Goal: Information Seeking & Learning: Understand process/instructions

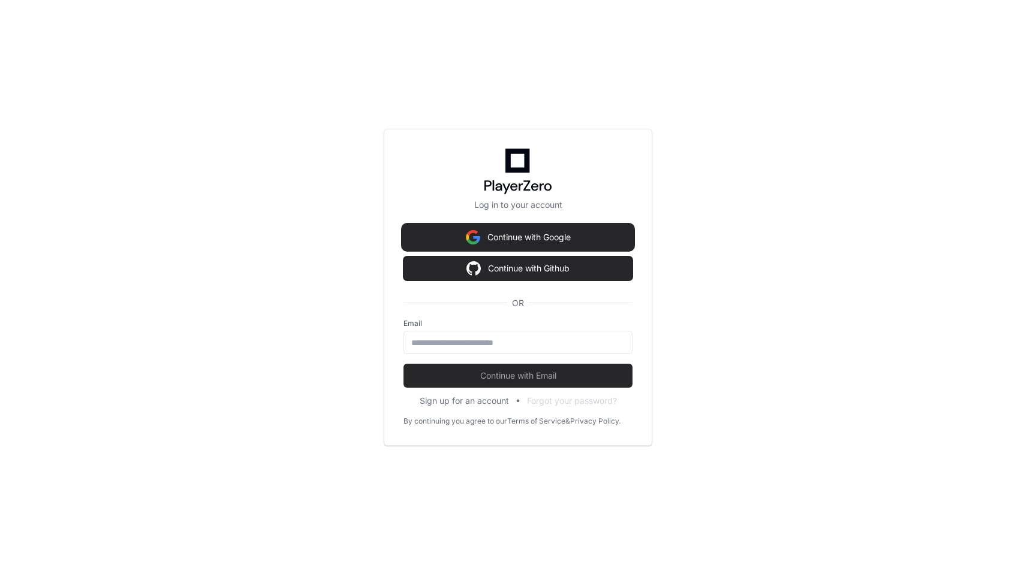
click at [546, 230] on button "Continue with Google" at bounding box center [518, 237] width 229 height 24
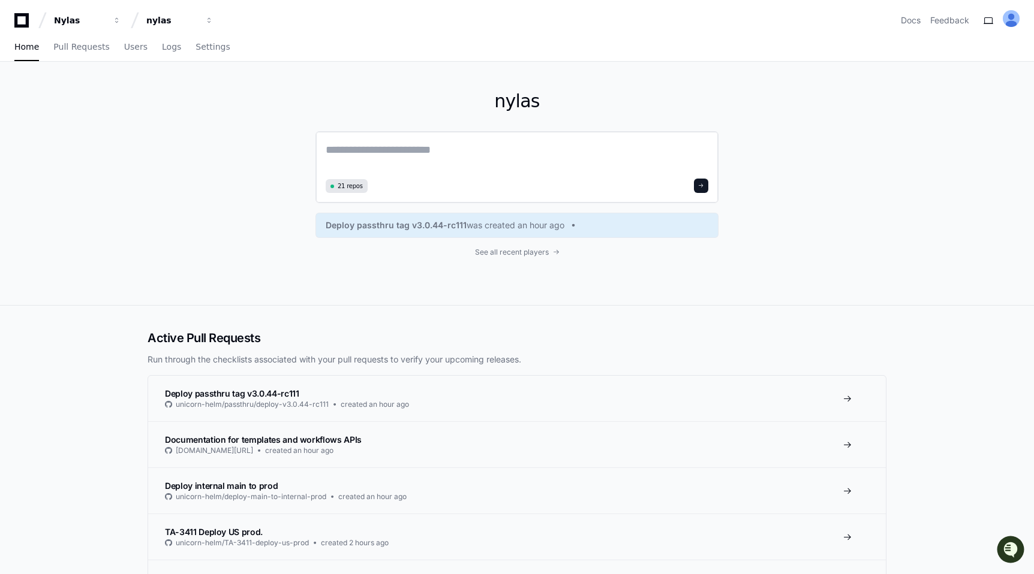
click at [392, 148] on textarea at bounding box center [517, 159] width 383 height 34
click at [425, 149] on textarea "**********" at bounding box center [517, 158] width 383 height 32
click at [516, 145] on textarea "**********" at bounding box center [517, 158] width 383 height 32
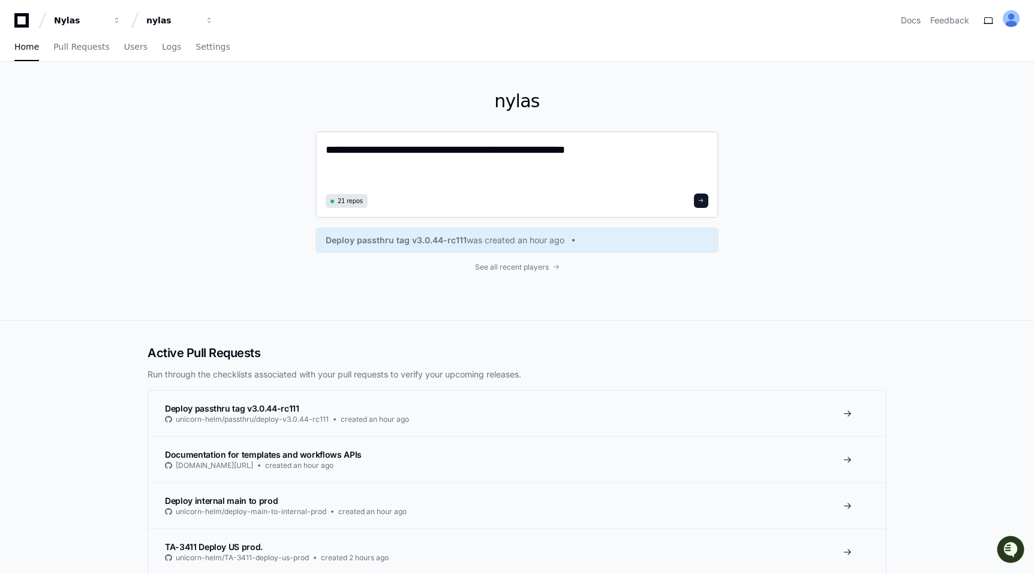
type textarea "**********"
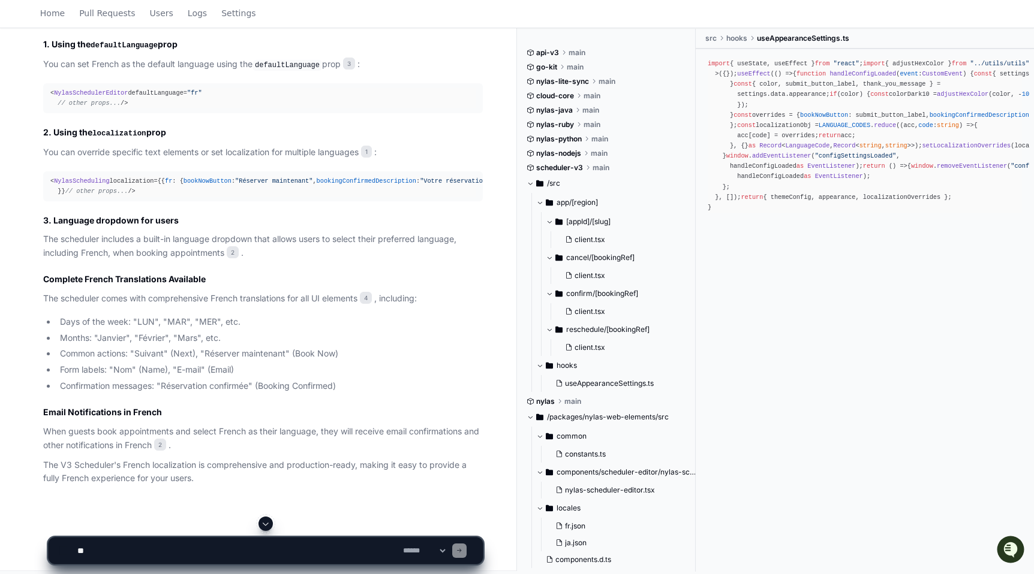
scroll to position [811, 0]
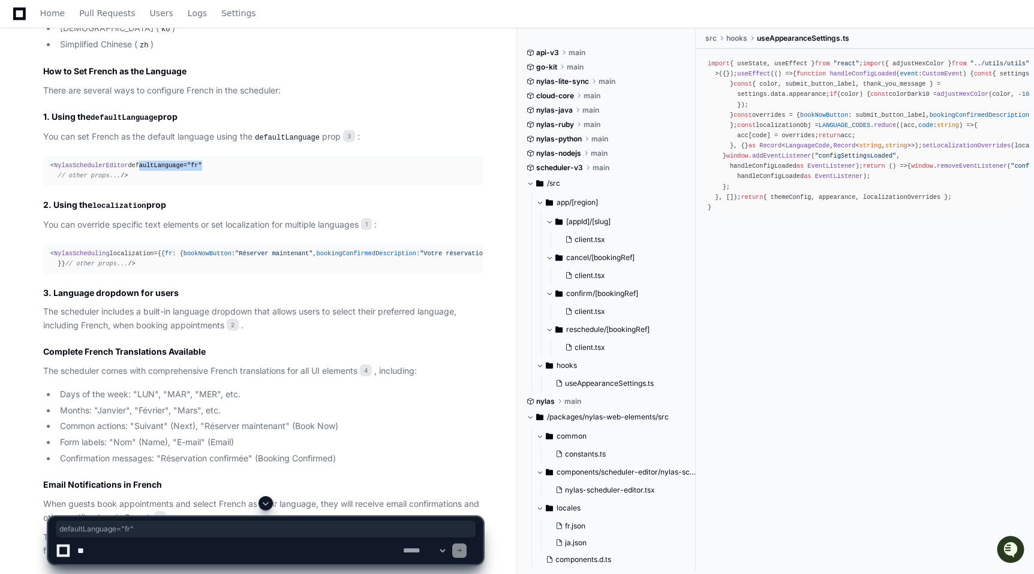
drag, startPoint x: 58, startPoint y: 173, endPoint x: 134, endPoint y: 174, distance: 76.8
click at [134, 174] on div "< NylasSchedulerEditor defaultLanguage= "fr" // other props... />" at bounding box center [262, 171] width 425 height 20
copy div "defaultLanguage= "fr""
click at [89, 179] on span "// other props..." at bounding box center [89, 175] width 63 height 7
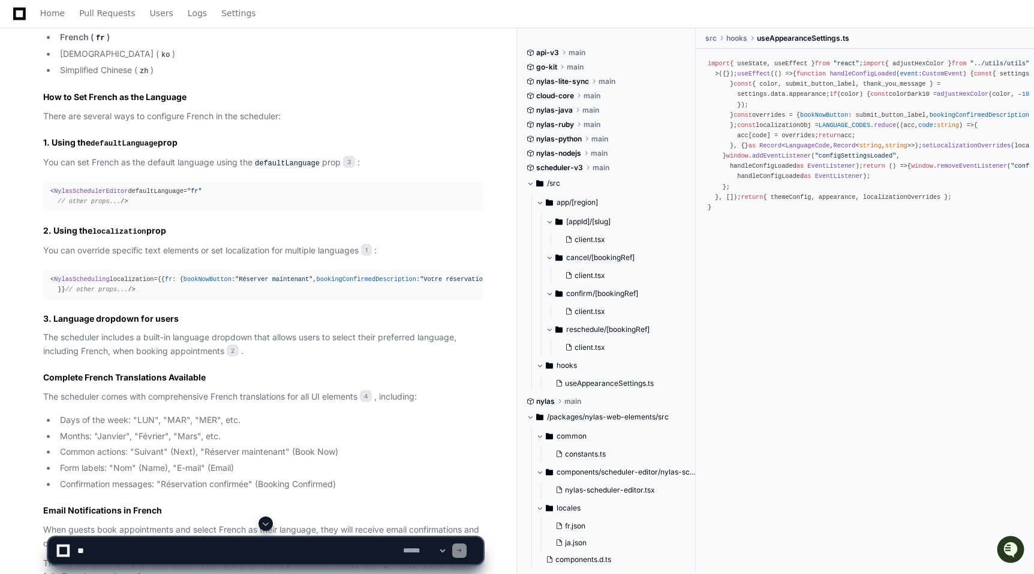
scroll to position [765, 0]
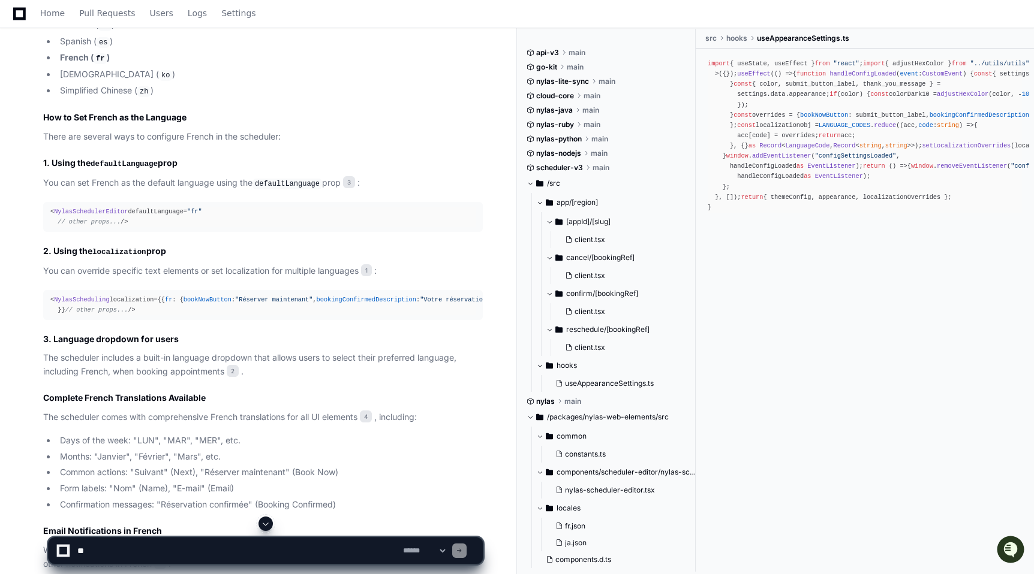
click at [228, 544] on textarea at bounding box center [238, 551] width 326 height 26
type textarea "*"
paste textarea "**********"
type textarea "**********"
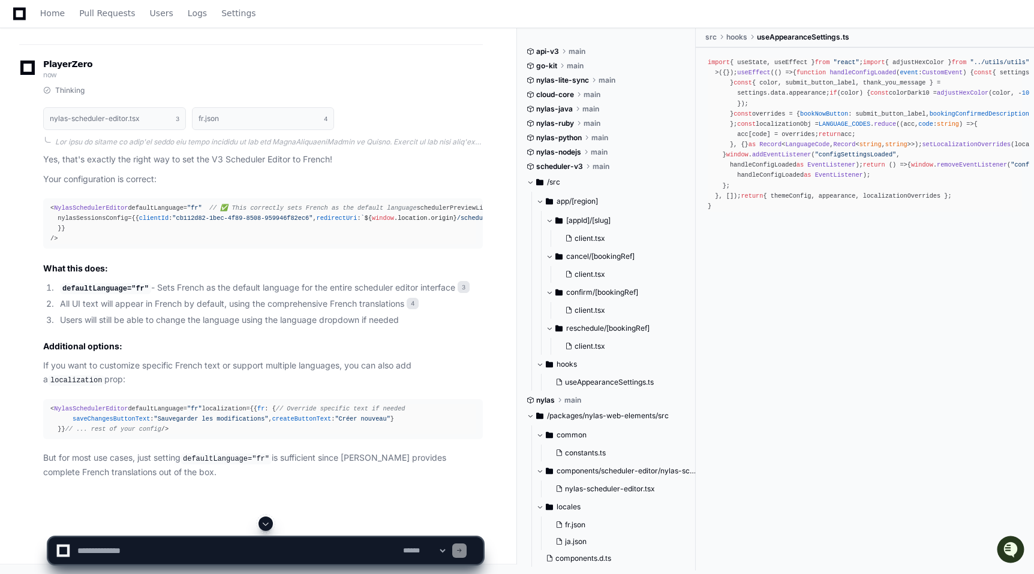
scroll to position [1785, 0]
click at [137, 404] on div "< NylasSchedulerEditor defaultLanguage= "fr" localization={{ fr : { // Override…" at bounding box center [262, 419] width 425 height 31
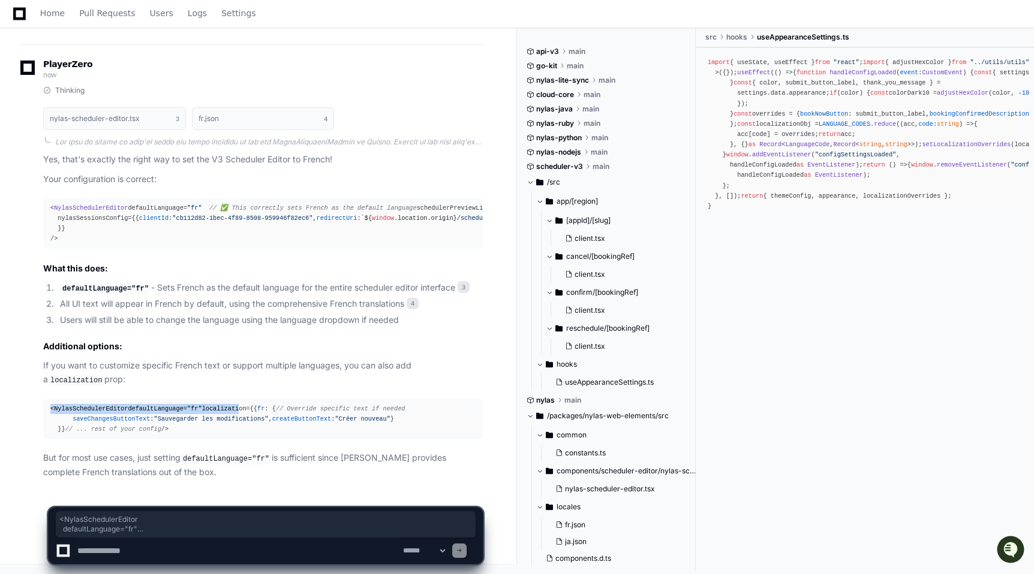
drag, startPoint x: 49, startPoint y: 326, endPoint x: 82, endPoint y: 345, distance: 39.0
click at [82, 399] on pre "< NylasSchedulerEditor defaultLanguage= "fr" localization={{ fr : { // Override…" at bounding box center [263, 419] width 440 height 40
click at [82, 404] on div "< NylasSchedulerEditor defaultLanguage= "fr" localization={{ fr : { // Override…" at bounding box center [262, 419] width 425 height 31
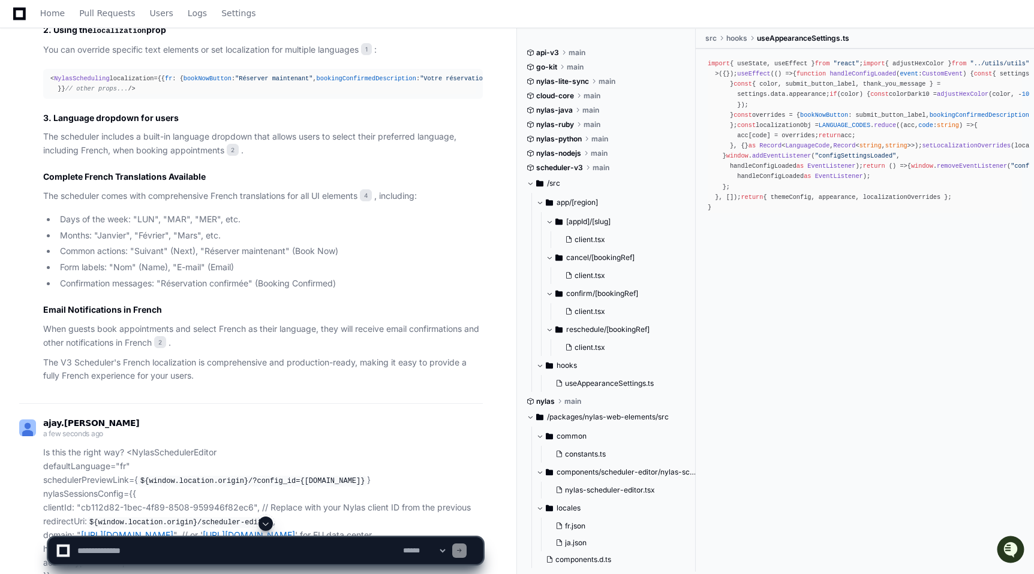
scroll to position [908, 0]
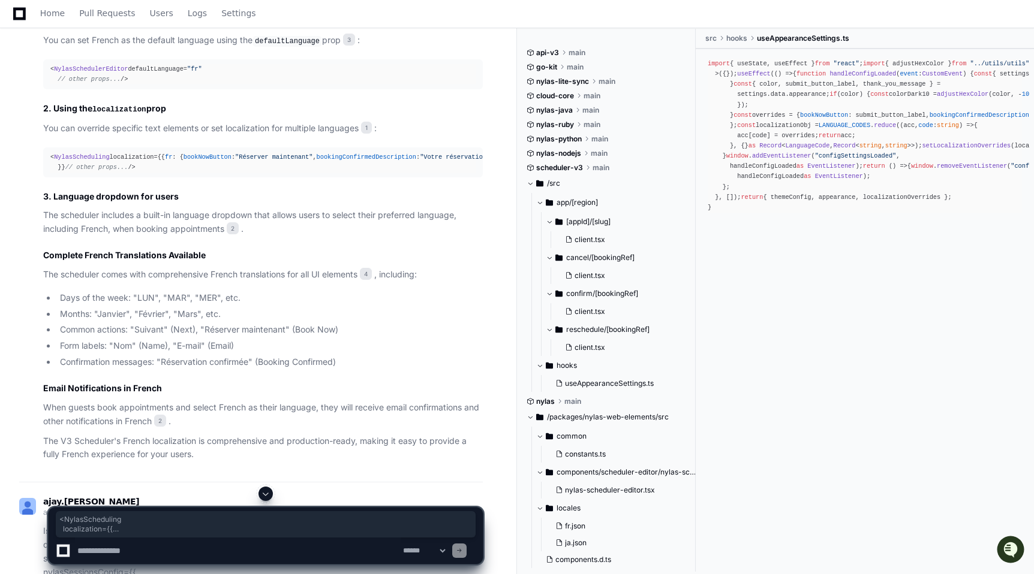
drag, startPoint x: 49, startPoint y: 172, endPoint x: 111, endPoint y: 256, distance: 104.6
click at [111, 177] on pre "< NylasScheduling localization={{ fr : { bookNowButton : "Réserver maintenant" …" at bounding box center [263, 163] width 440 height 30
copy div "< NylasScheduling localization={{ fr : { bookNowButton : "Réserver maintenant" …"
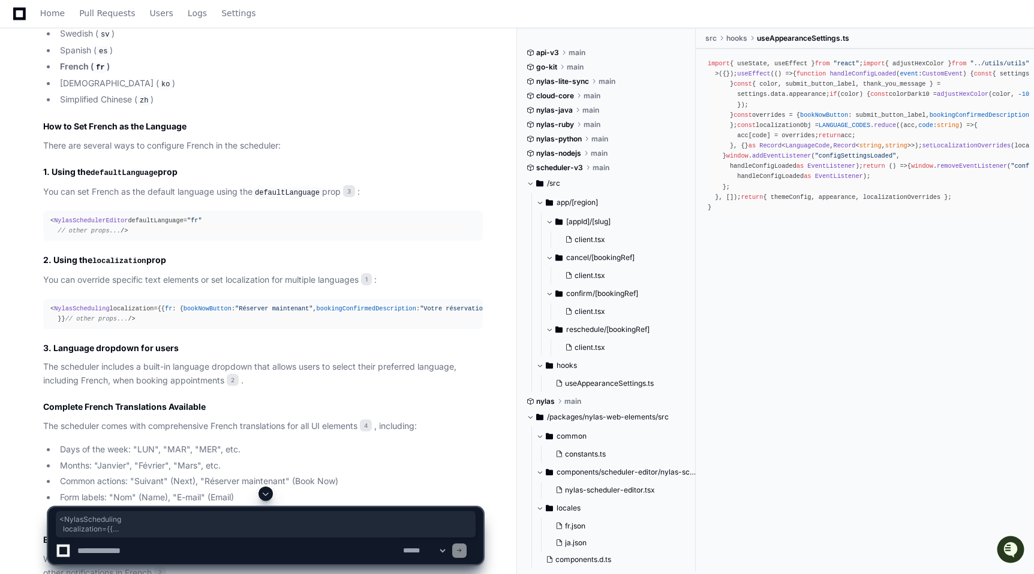
scroll to position [736, 0]
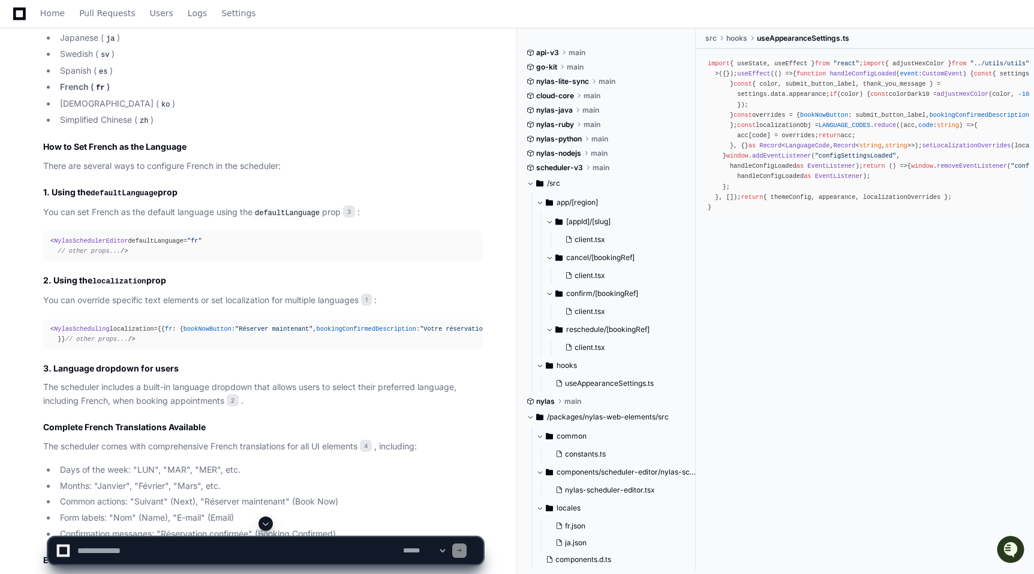
click at [86, 241] on div "< NylasSchedulerEditor defaultLanguage= "fr" // other props... />" at bounding box center [262, 246] width 425 height 20
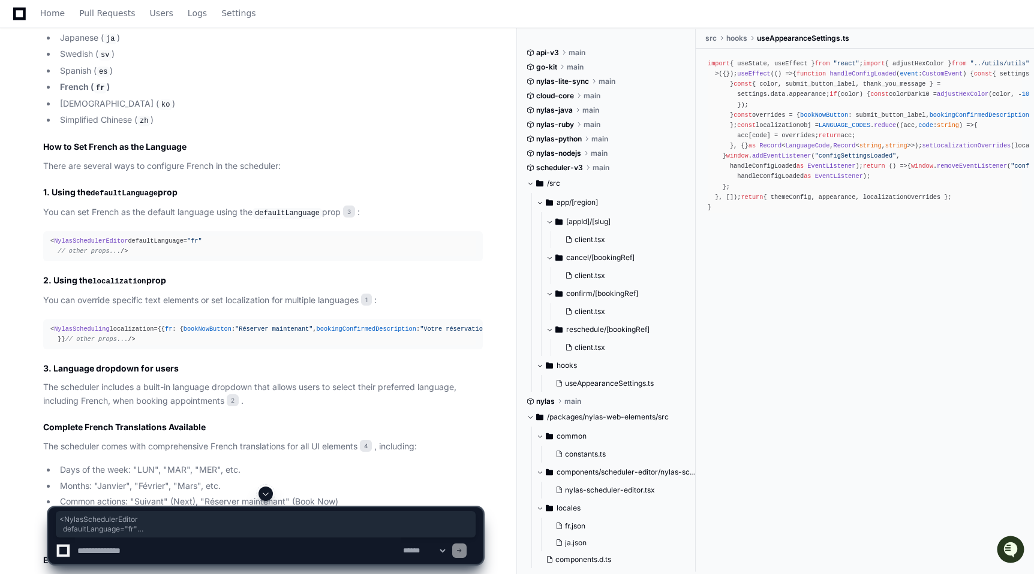
drag, startPoint x: 67, startPoint y: 270, endPoint x: 50, endPoint y: 237, distance: 37.5
click at [50, 237] on div "< NylasSchedulerEditor defaultLanguage= "fr" // other props... />" at bounding box center [262, 246] width 425 height 20
copy div "< NylasSchedulerEditor defaultLanguage= "fr" // other props... />"
